Goal: Browse casually

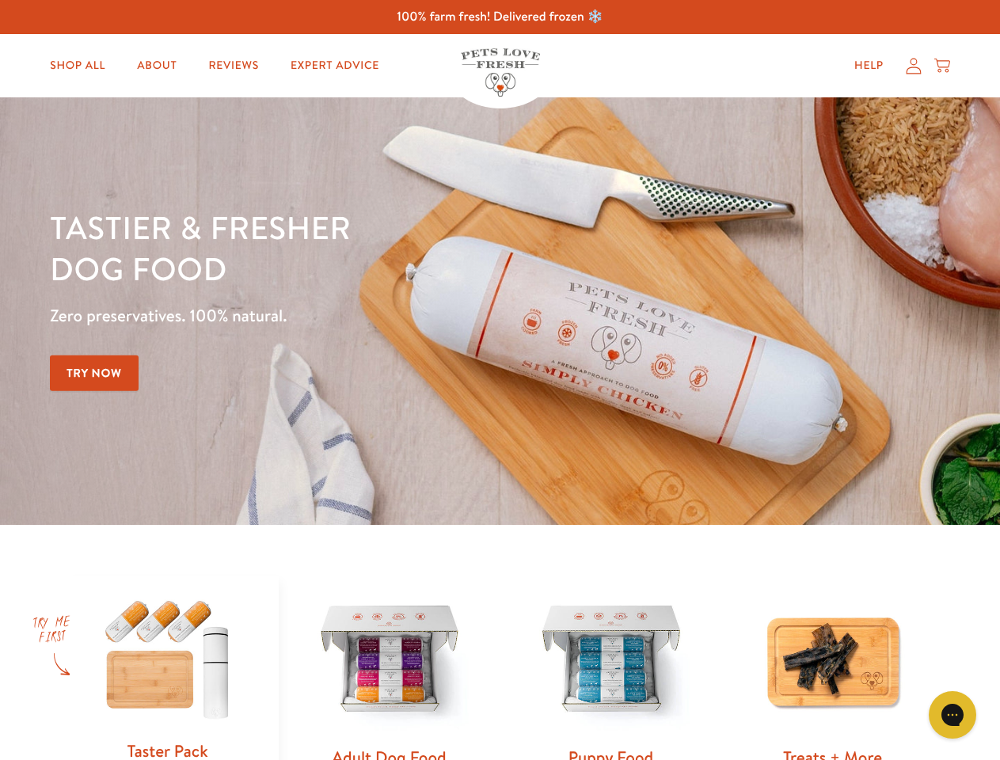
click at [500, 380] on div "Tastier & fresher dog food Zero preservatives. 100% natural. Try Now" at bounding box center [350, 311] width 600 height 209
click at [953, 715] on icon "Gorgias live chat" at bounding box center [952, 714] width 15 height 15
